Goal: Task Accomplishment & Management: Manage account settings

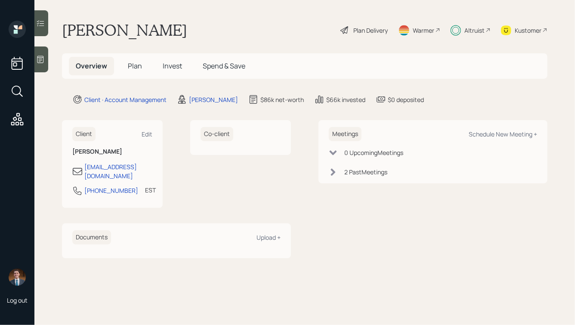
click at [133, 67] on span "Plan" at bounding box center [135, 65] width 14 height 9
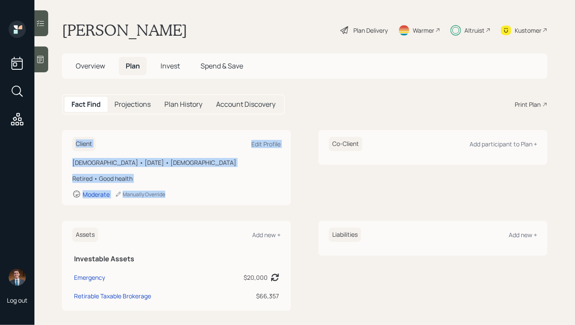
drag, startPoint x: 71, startPoint y: 137, endPoint x: 196, endPoint y: 211, distance: 145.5
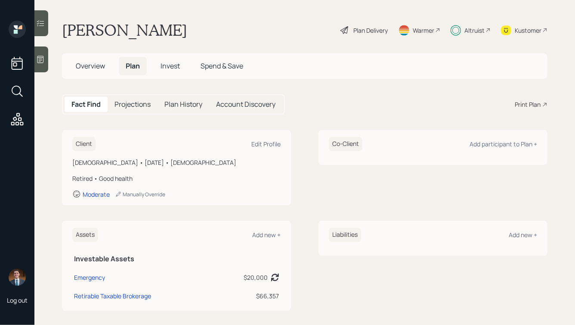
click at [85, 63] on span "Overview" at bounding box center [90, 65] width 29 height 9
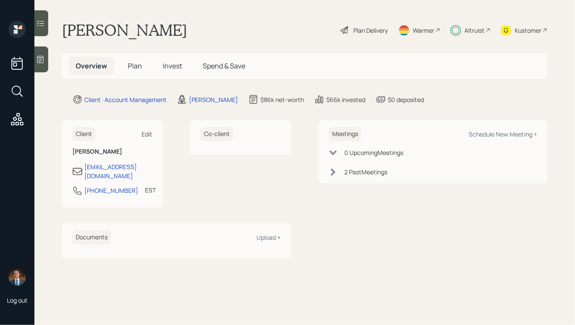
click at [149, 137] on div "Edit" at bounding box center [147, 134] width 11 height 8
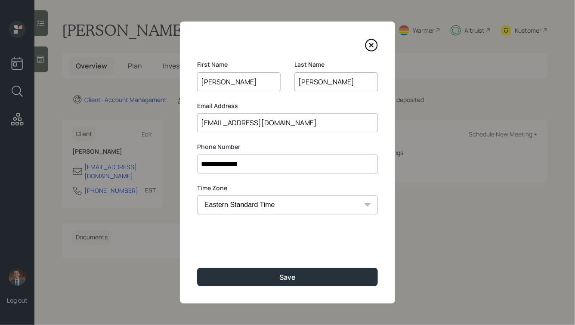
click at [260, 169] on input "**********" at bounding box center [287, 163] width 181 height 19
paste input
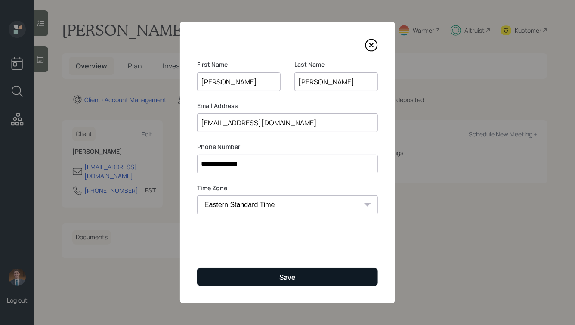
type input "**********"
click at [260, 275] on button "Save" at bounding box center [287, 277] width 181 height 19
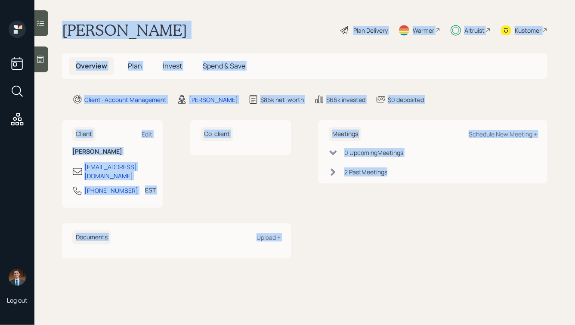
drag, startPoint x: 62, startPoint y: 23, endPoint x: 340, endPoint y: 239, distance: 352.8
click at [342, 239] on main "Lucille Marcinka Plan Delivery Warmer Altruist Kustomer Overview Plan Invest Sp…" at bounding box center [304, 162] width 541 height 325
click at [340, 239] on div "Meetings Schedule New Meeting + 0 Upcoming Meeting s 2 Past Meeting s" at bounding box center [432, 189] width 229 height 138
